Goal: Transaction & Acquisition: Download file/media

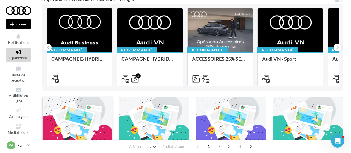
scroll to position [27, 0]
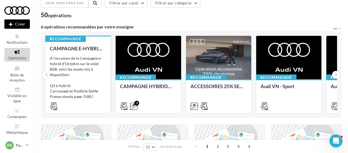
click at [77, 70] on div "A l'occasion de la Campagne e-hybrid d'Octobre sur le volet B2B, voici les asse…" at bounding box center [78, 83] width 56 height 55
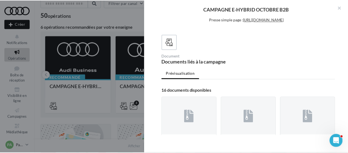
scroll to position [0, 0]
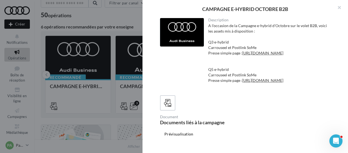
click at [117, 119] on div at bounding box center [174, 76] width 348 height 153
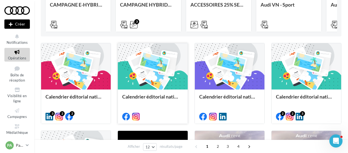
scroll to position [110, 0]
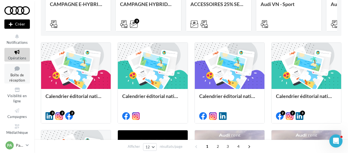
click at [18, 73] on link "Boîte de réception" at bounding box center [16, 74] width 25 height 20
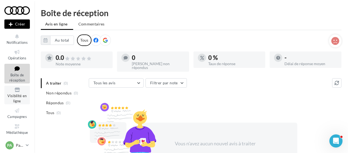
click at [12, 96] on span "Visibilité en ligne" at bounding box center [16, 99] width 19 height 10
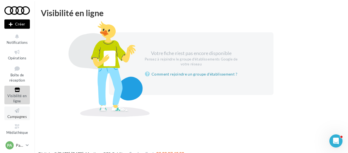
click at [11, 116] on span "Campagnes" at bounding box center [16, 117] width 19 height 4
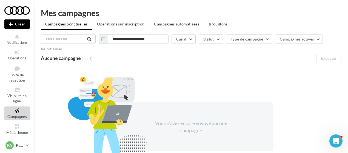
scroll to position [28, 0]
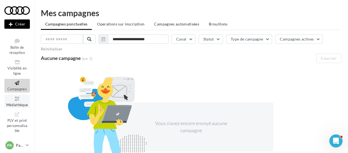
click at [16, 103] on span "Médiathèque" at bounding box center [17, 105] width 22 height 4
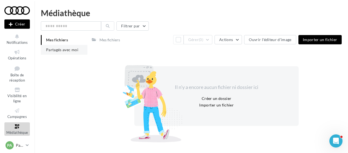
click at [78, 52] on span "Partagés avec moi" at bounding box center [62, 49] width 32 height 5
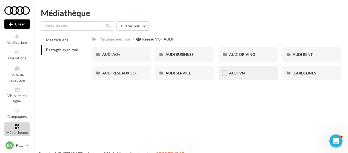
click at [246, 78] on div "AUDI VN" at bounding box center [248, 73] width 59 height 14
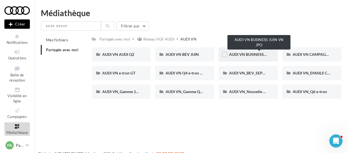
click at [236, 56] on span "AUDI VN BUSINESS JUIN VN JPO" at bounding box center [258, 54] width 59 height 5
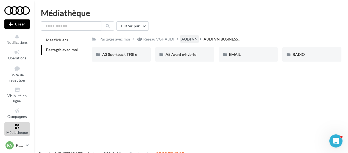
click at [192, 41] on div "AUDI VN" at bounding box center [189, 38] width 16 height 5
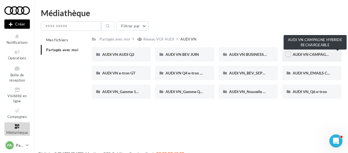
click at [304, 56] on span "AUDI VN CAMPAGNE HYBRIDE RECHARGEABLE" at bounding box center [336, 54] width 86 height 5
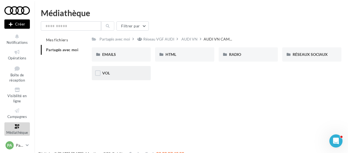
click at [115, 72] on div "VOL" at bounding box center [121, 72] width 38 height 5
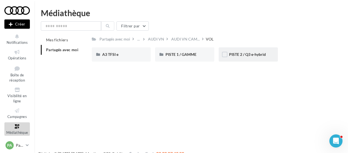
click at [261, 59] on div "PISTE 2 / Q3 e-hybrid" at bounding box center [248, 54] width 59 height 14
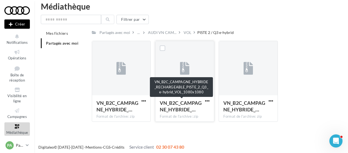
scroll to position [9, 0]
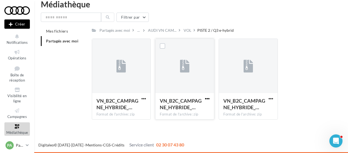
click at [207, 101] on span "button" at bounding box center [207, 98] width 5 height 5
click at [180, 111] on button "Télécharger" at bounding box center [183, 109] width 55 height 14
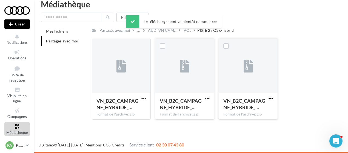
click at [272, 100] on span "button" at bounding box center [271, 98] width 5 height 5
click at [245, 110] on button "Télécharger" at bounding box center [247, 109] width 55 height 14
click at [140, 109] on div "VN_B2C_CAMPAGNE_HYBRIDE_…" at bounding box center [121, 105] width 50 height 15
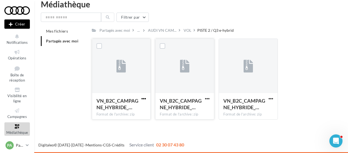
click at [144, 99] on span "button" at bounding box center [143, 98] width 5 height 5
click at [122, 112] on button "Télécharger" at bounding box center [119, 109] width 55 height 14
